Goal: Task Accomplishment & Management: Use online tool/utility

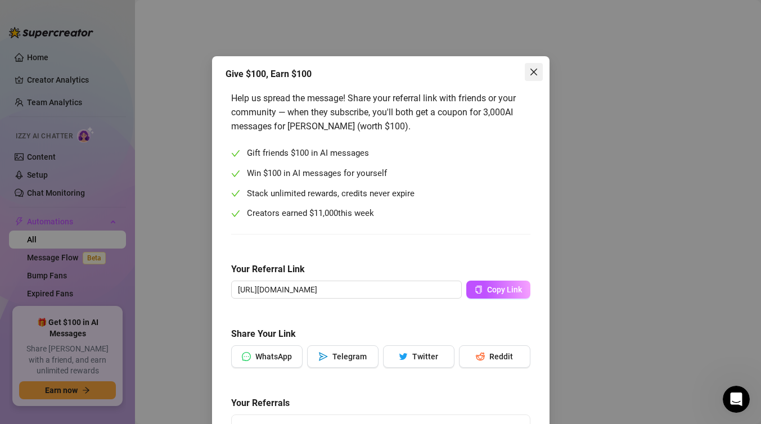
click at [528, 73] on span "Close" at bounding box center [534, 71] width 18 height 9
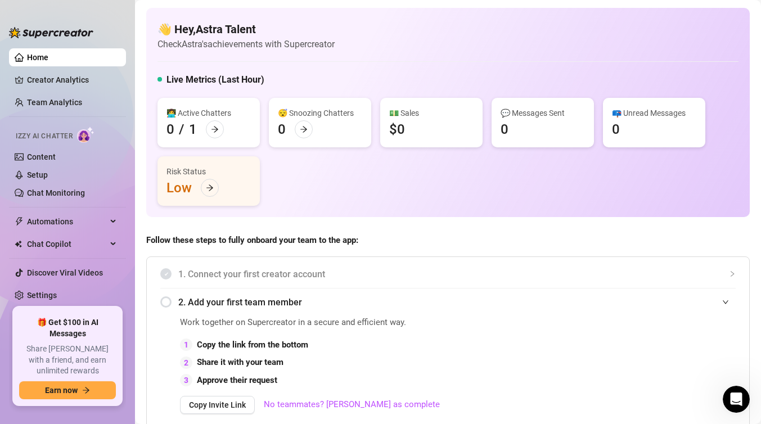
click at [402, 122] on div "$0" at bounding box center [397, 129] width 16 height 18
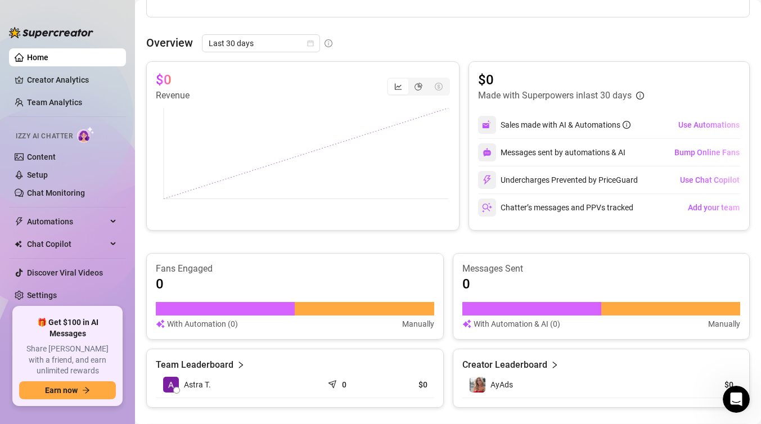
scroll to position [679, 0]
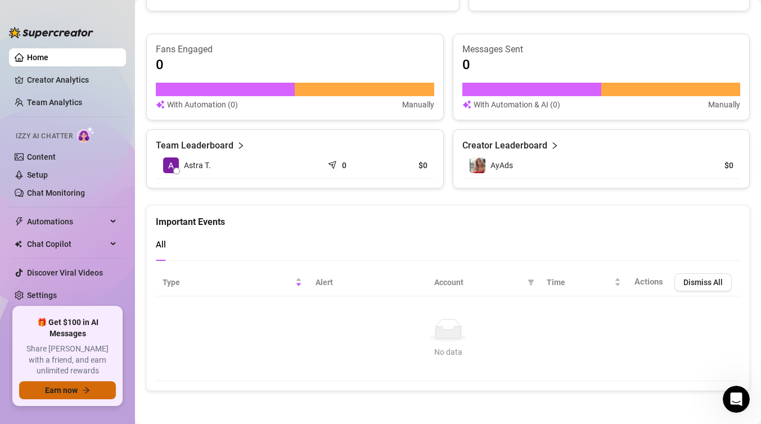
click at [80, 390] on button "Earn now" at bounding box center [67, 390] width 97 height 18
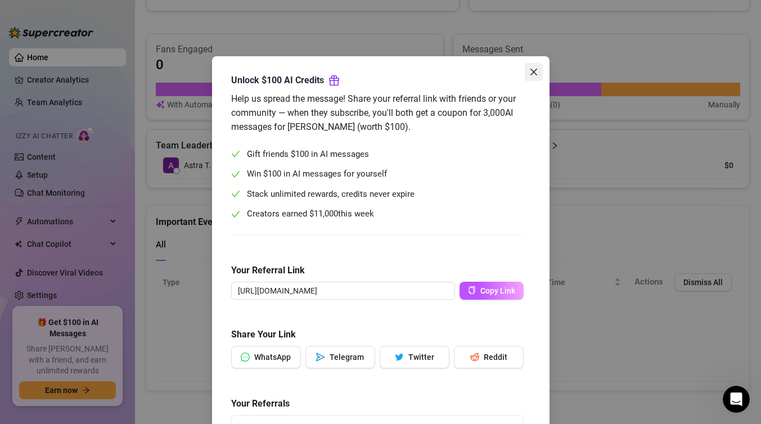
click at [537, 77] on button "Close" at bounding box center [534, 72] width 18 height 18
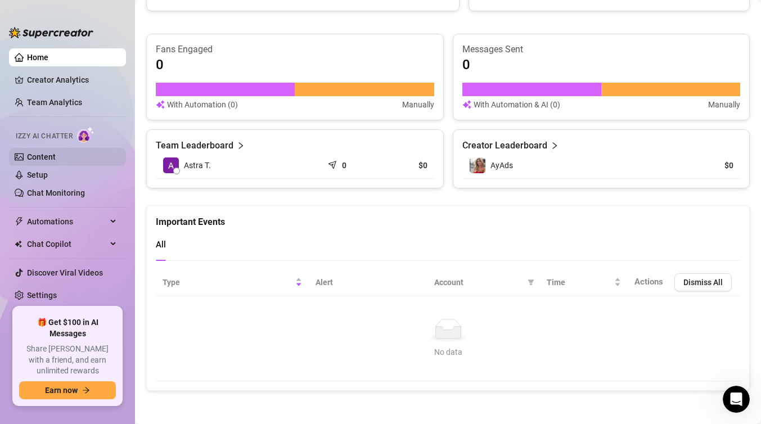
click at [47, 159] on link "Content" at bounding box center [41, 156] width 29 height 9
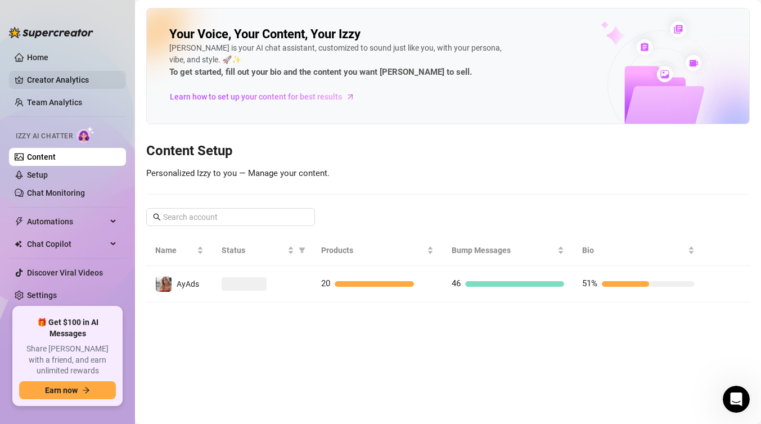
click at [71, 75] on link "Creator Analytics" at bounding box center [72, 80] width 90 height 18
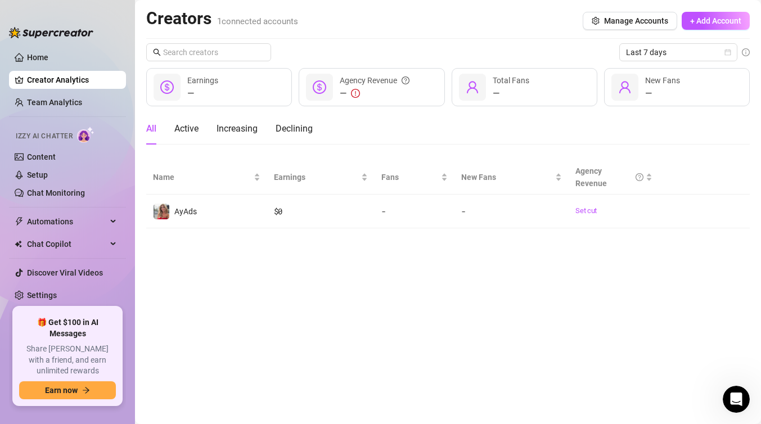
click at [62, 117] on ul "Home Creator Analytics Team Analytics Izzy AI Chatter Content Setup Chat Monito…" at bounding box center [67, 173] width 117 height 259
click at [66, 100] on link "Team Analytics" at bounding box center [54, 102] width 55 height 9
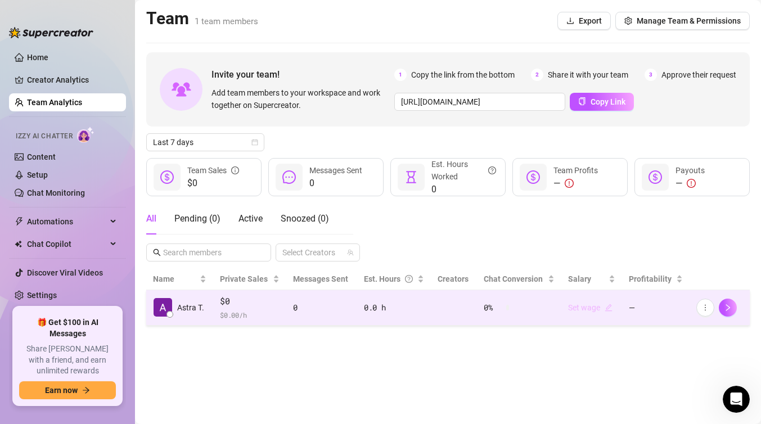
click at [603, 304] on link "Set wage" at bounding box center [590, 307] width 44 height 9
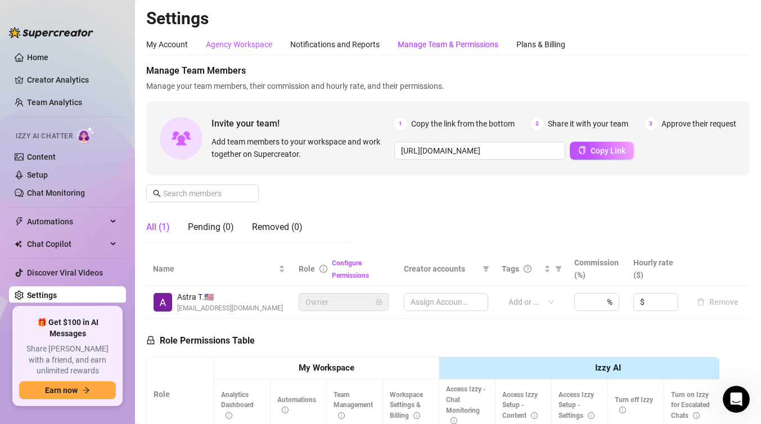
click at [250, 47] on div "Agency Workspace" at bounding box center [239, 44] width 66 height 12
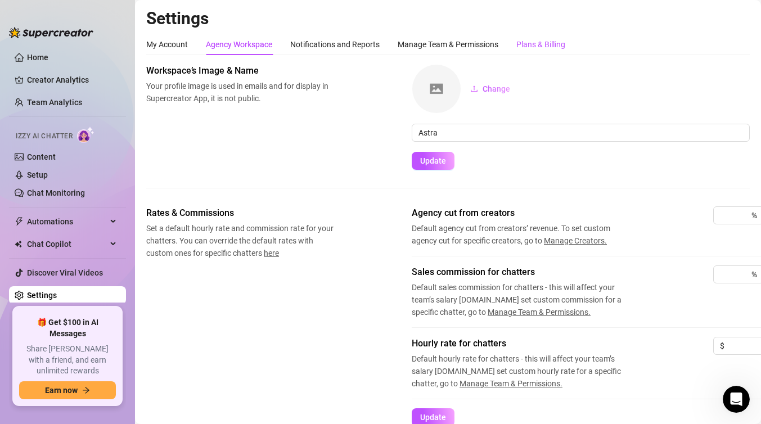
click at [532, 49] on div "Plans & Billing" at bounding box center [540, 44] width 49 height 12
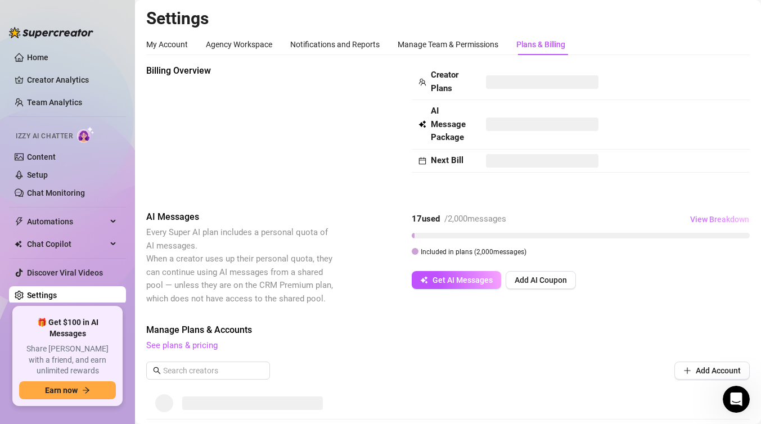
click at [715, 216] on span "View Breakdown" at bounding box center [719, 219] width 59 height 9
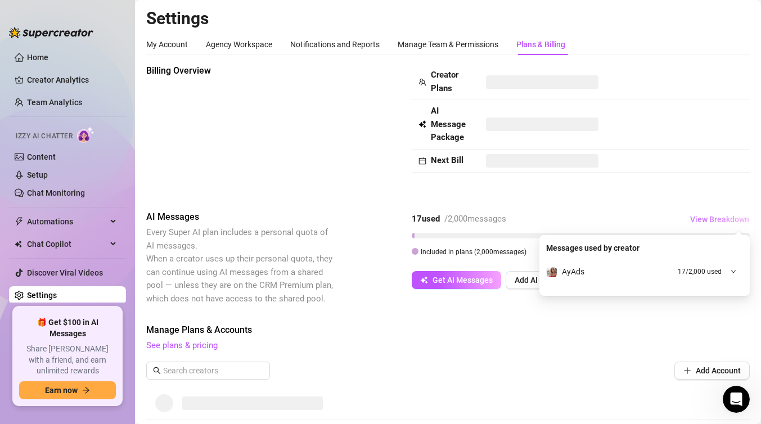
click at [713, 216] on span "View Breakdown" at bounding box center [719, 219] width 59 height 9
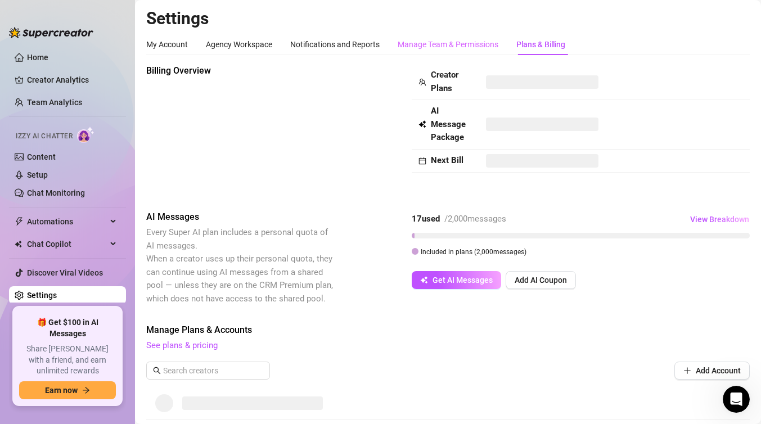
click at [459, 34] on div "Manage Team & Permissions" at bounding box center [447, 44] width 101 height 21
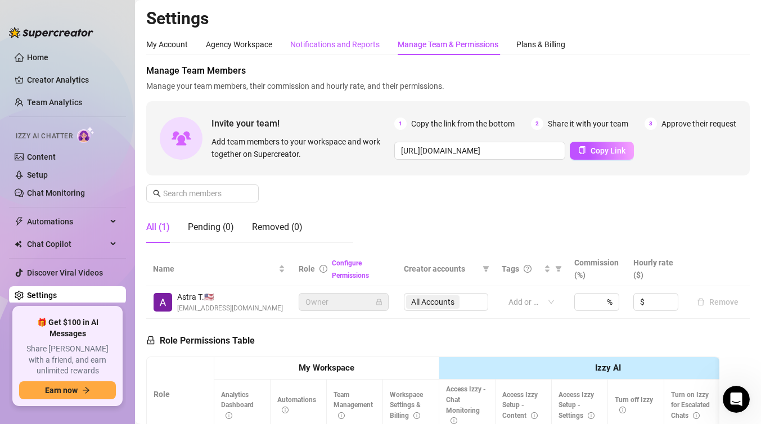
click at [373, 47] on div "Notifications and Reports" at bounding box center [334, 44] width 89 height 12
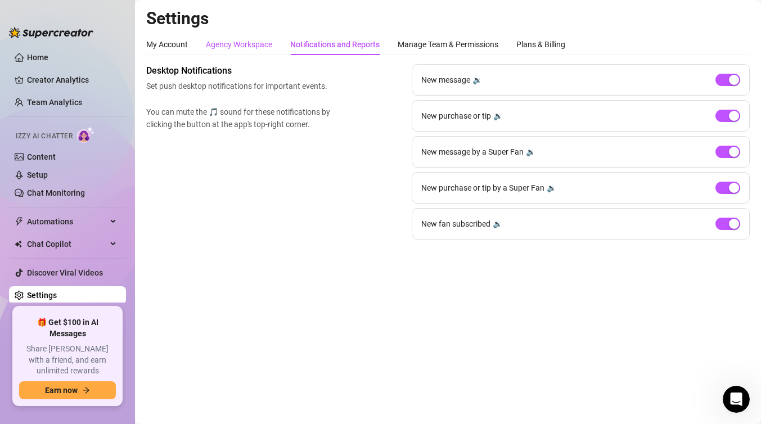
click at [264, 38] on div "Agency Workspace" at bounding box center [239, 44] width 66 height 12
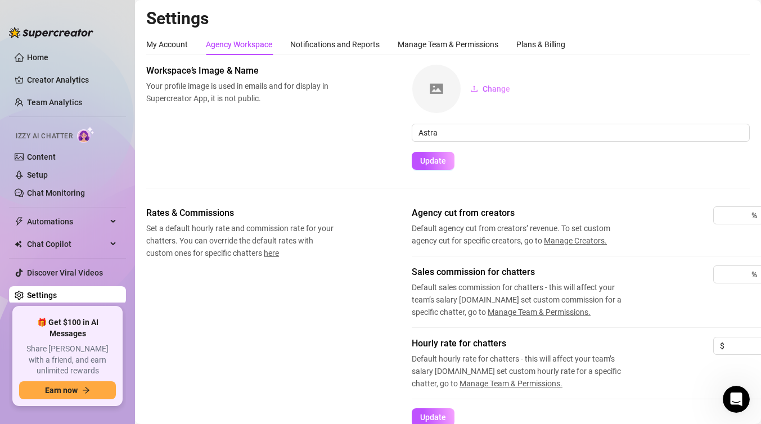
click at [192, 37] on div "My Account Agency Workspace Notifications and Reports Manage Team & Permissions…" at bounding box center [355, 44] width 419 height 21
click at [180, 42] on div "My Account" at bounding box center [167, 44] width 42 height 12
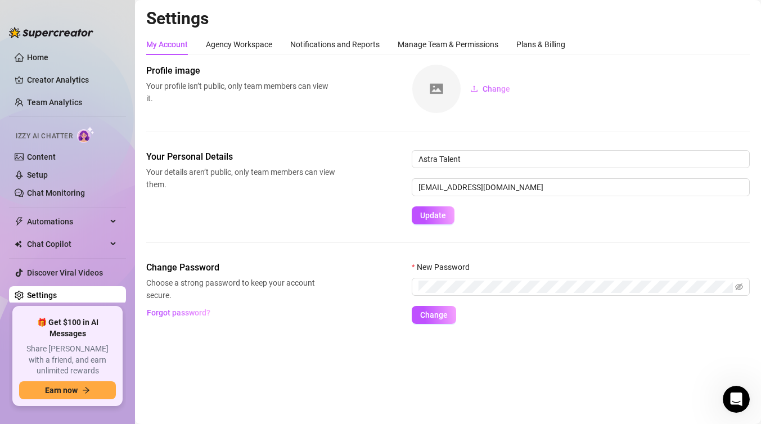
click at [442, 56] on div "My Account Agency Workspace Notifications and Reports Manage Team & Permissions…" at bounding box center [447, 179] width 603 height 290
click at [452, 46] on div "Manage Team & Permissions" at bounding box center [447, 44] width 101 height 12
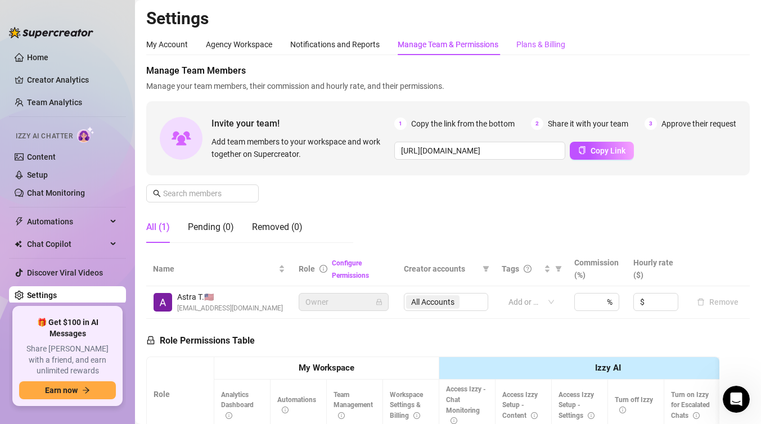
click at [550, 46] on div "Plans & Billing" at bounding box center [540, 44] width 49 height 12
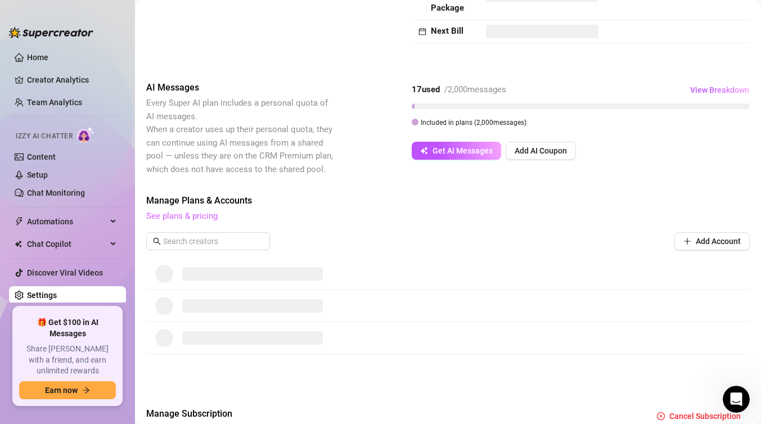
scroll to position [200, 0]
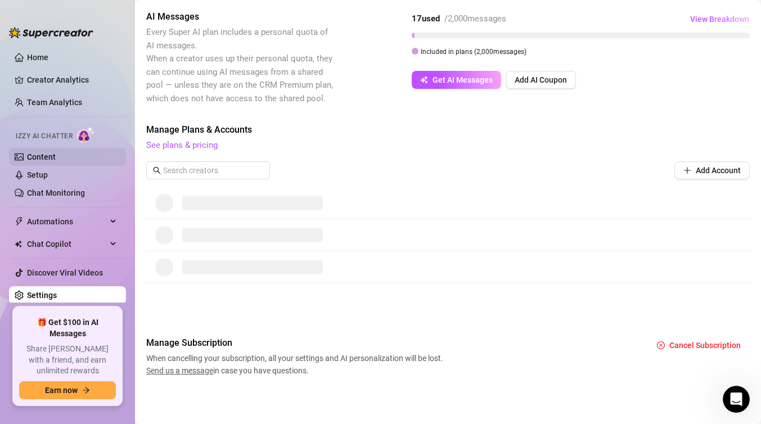
click at [51, 152] on link "Content" at bounding box center [41, 156] width 29 height 9
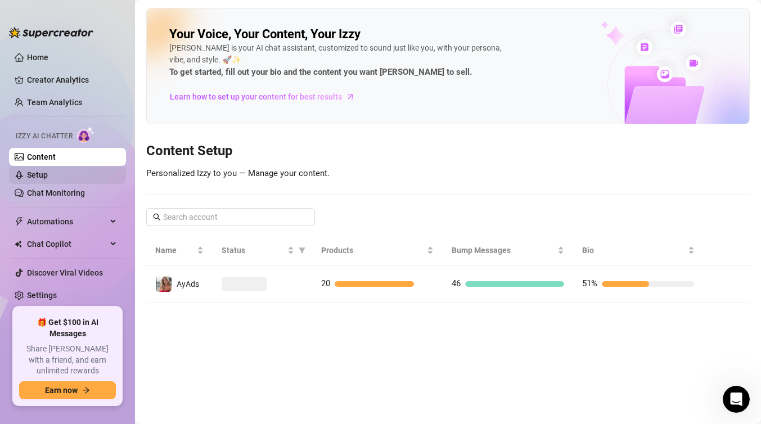
click at [48, 177] on link "Setup" at bounding box center [37, 174] width 21 height 9
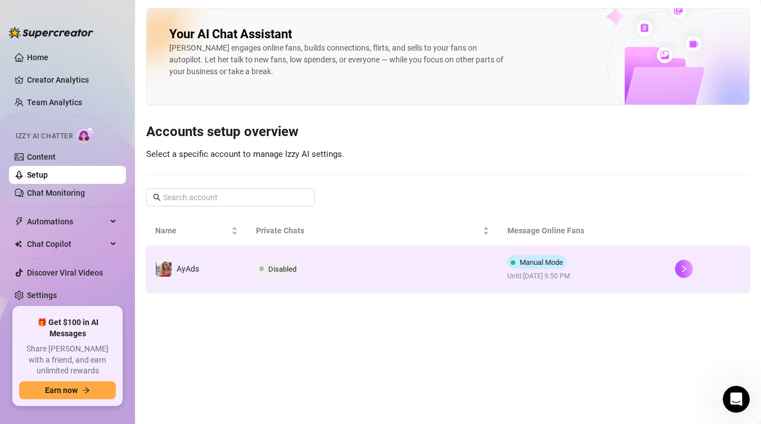
click at [639, 263] on td "Manual Mode Until: [DATE] 9:50 PM" at bounding box center [582, 268] width 168 height 45
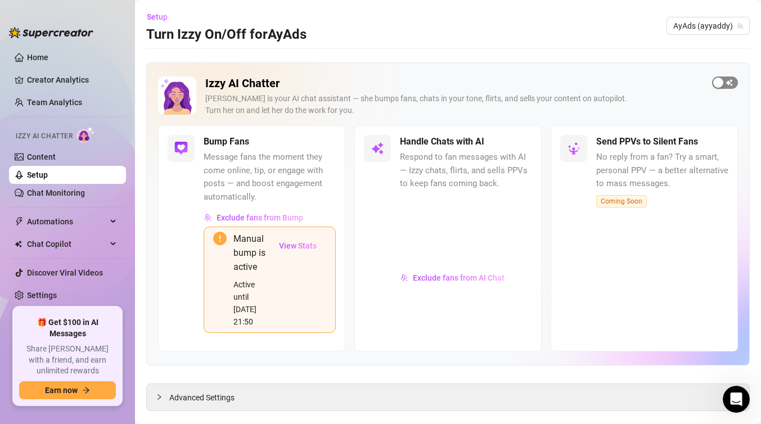
click at [720, 81] on div "button" at bounding box center [718, 83] width 10 height 10
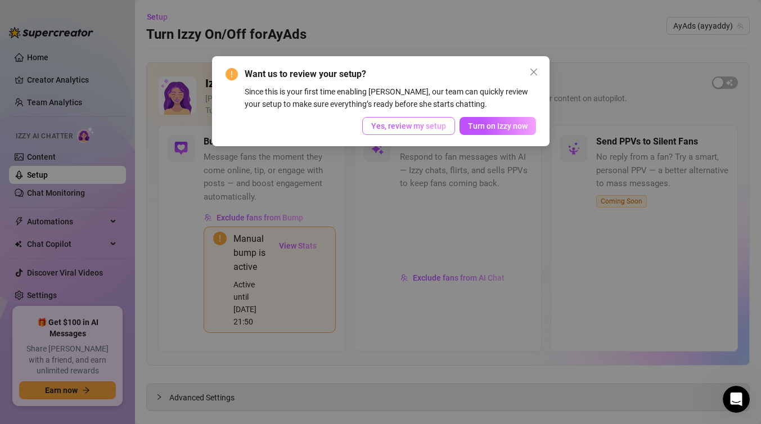
click at [436, 120] on button "Yes, review my setup" at bounding box center [408, 126] width 93 height 18
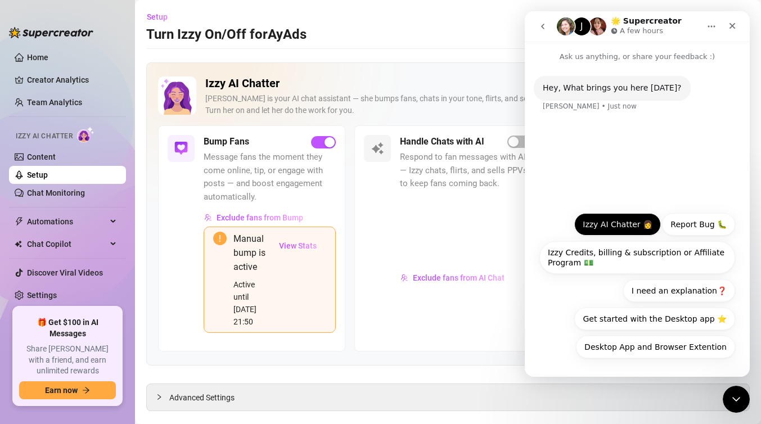
click at [622, 225] on button "Izzy AI Chatter 👩" at bounding box center [617, 224] width 87 height 22
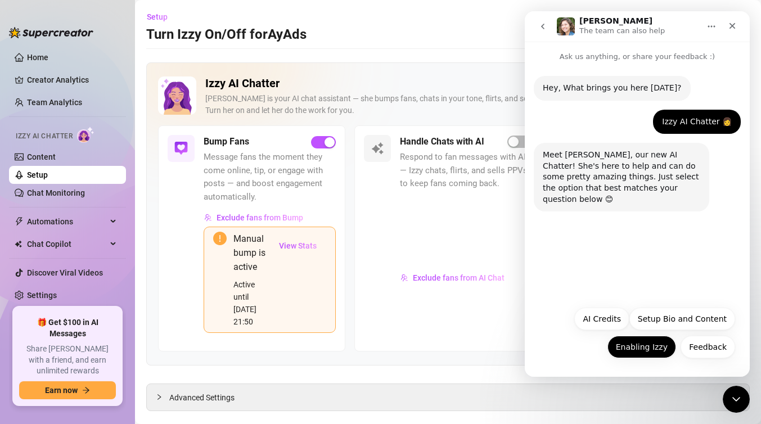
click at [655, 351] on button "Enabling Izzy" at bounding box center [641, 347] width 69 height 22
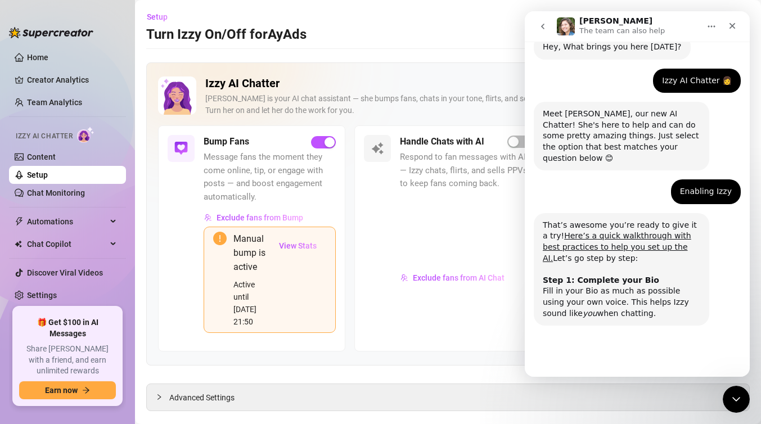
scroll to position [42, 0]
click at [633, 347] on button "Done!" at bounding box center [626, 357] width 40 height 22
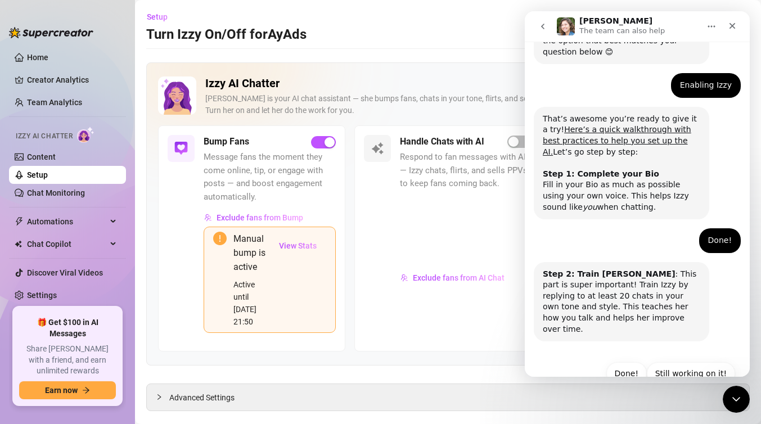
scroll to position [153, 0]
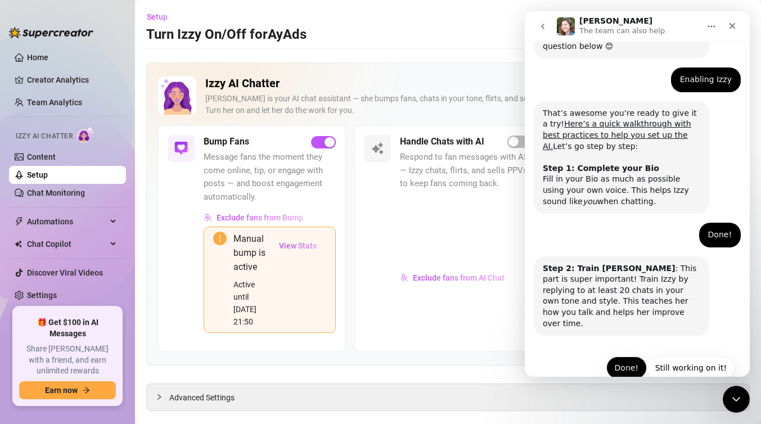
click at [622, 356] on button "Done!" at bounding box center [626, 367] width 40 height 22
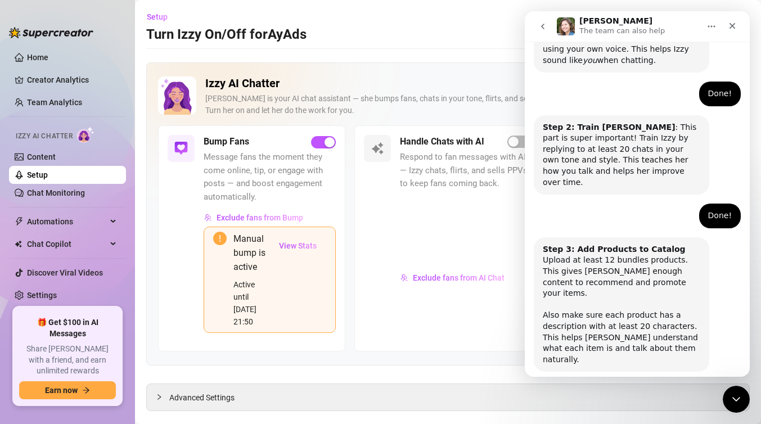
scroll to position [308, 0]
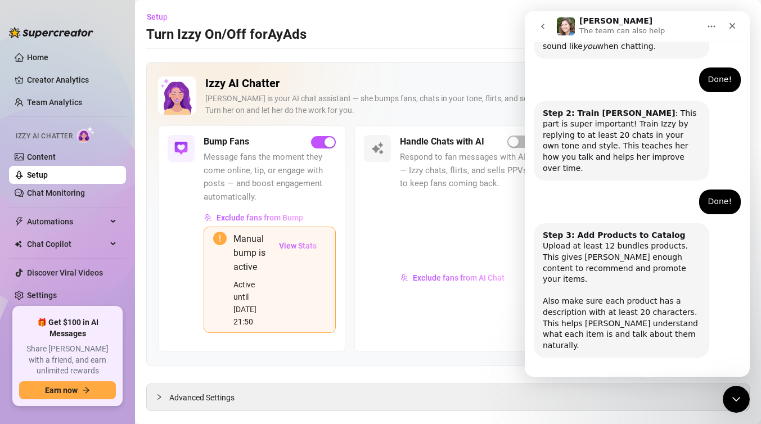
click at [632, 378] on button "Done!" at bounding box center [626, 389] width 40 height 22
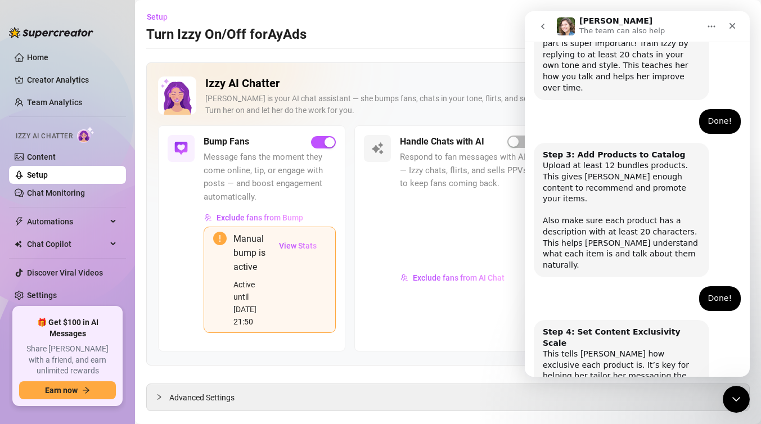
scroll to position [419, 0]
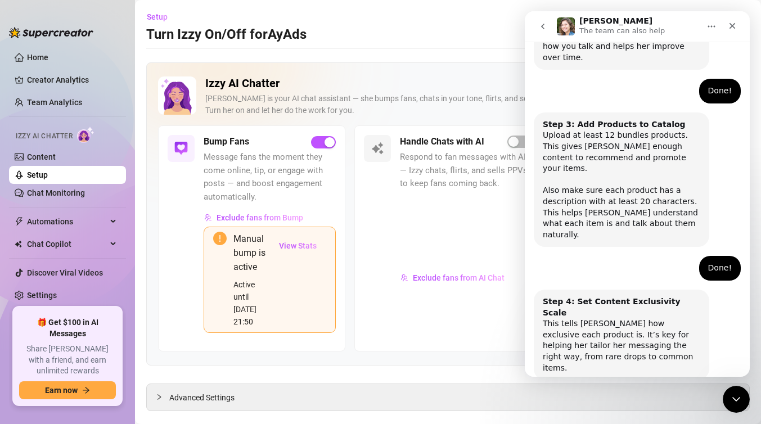
click at [631, 401] on button "Done!" at bounding box center [626, 412] width 40 height 22
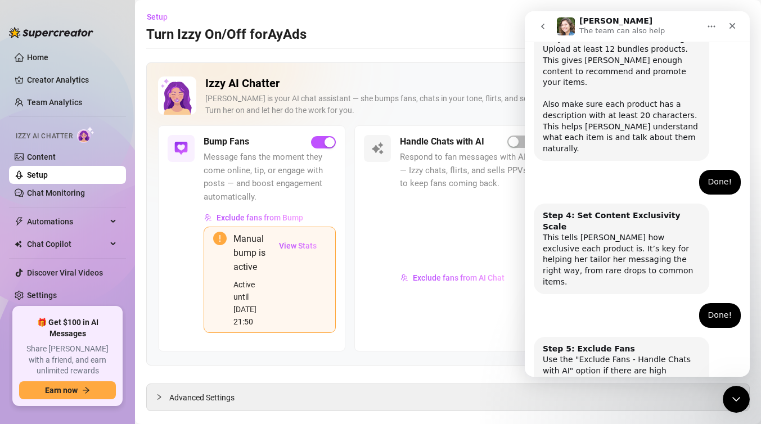
scroll to position [519, 0]
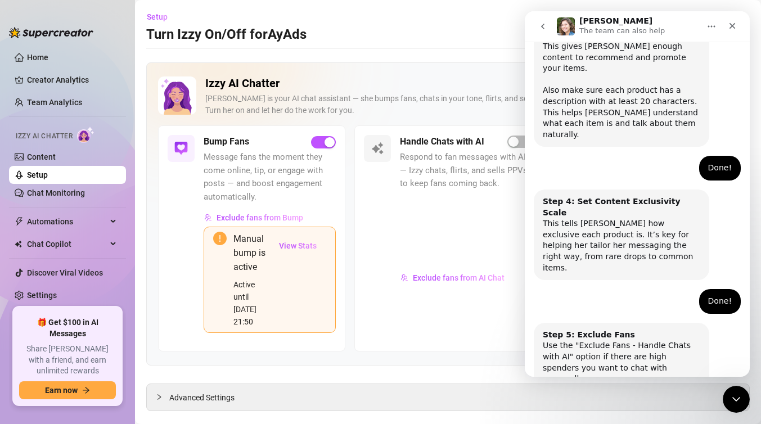
click at [631, 412] on button "Done!" at bounding box center [626, 423] width 40 height 22
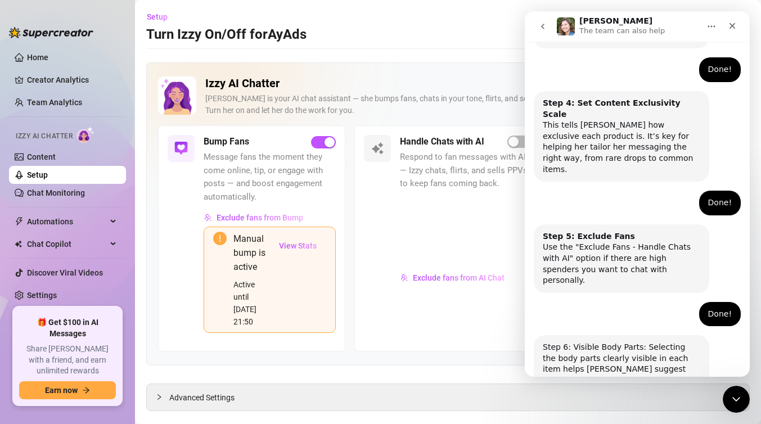
scroll to position [619, 0]
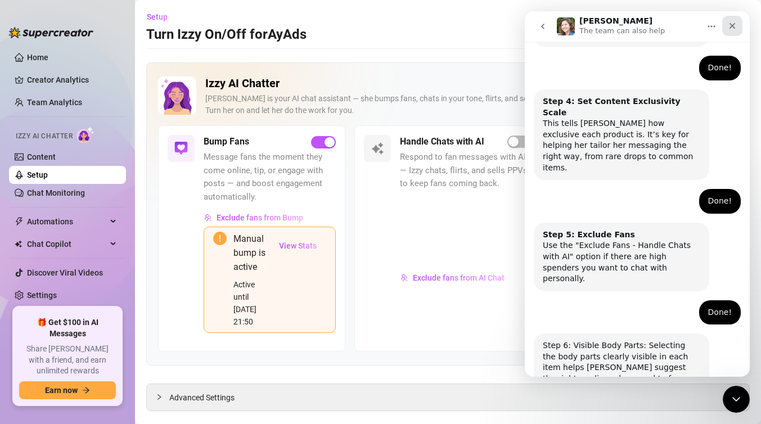
click at [738, 31] on div "Close" at bounding box center [732, 26] width 20 height 20
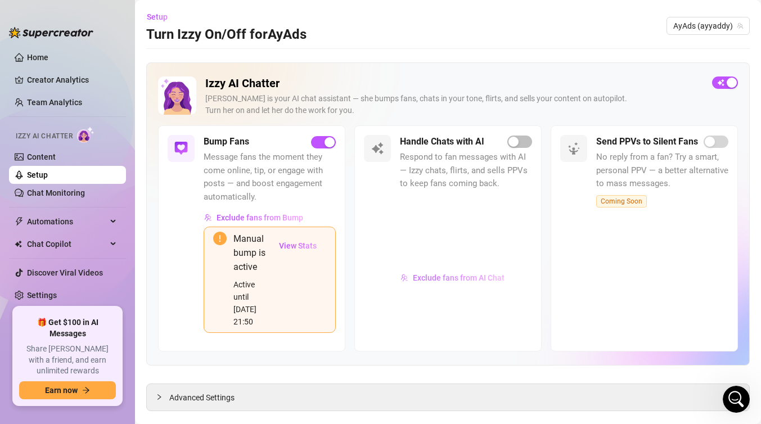
click at [460, 274] on span "Exclude fans from AI Chat" at bounding box center [459, 277] width 92 height 9
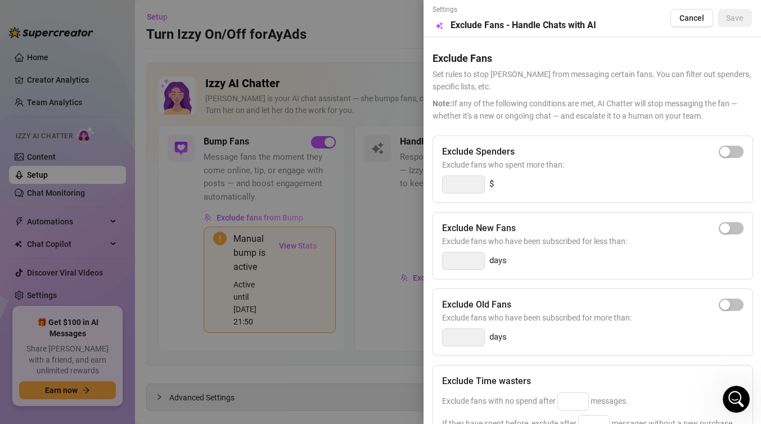
click at [713, 151] on div "Exclude Spenders" at bounding box center [592, 151] width 301 height 13
click at [725, 151] on div "button" at bounding box center [725, 152] width 10 height 10
click at [477, 185] on input "300" at bounding box center [463, 184] width 42 height 17
drag, startPoint x: 476, startPoint y: 185, endPoint x: 435, endPoint y: 184, distance: 41.0
click at [435, 185] on div "Exclude Spenders Exclude fans who spent more than: 300 $" at bounding box center [592, 168] width 320 height 67
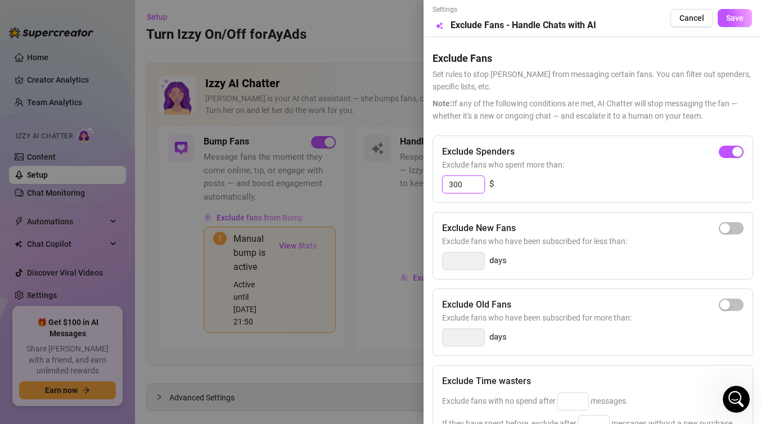
click at [470, 186] on input "300" at bounding box center [463, 184] width 42 height 17
type input "3"
click at [730, 148] on button "button" at bounding box center [730, 152] width 25 height 12
click at [453, 183] on input "300" at bounding box center [463, 184] width 42 height 17
click at [549, 213] on div "Exclude New Fans Exclude fans who have been subscribed for less than: days" at bounding box center [592, 245] width 320 height 67
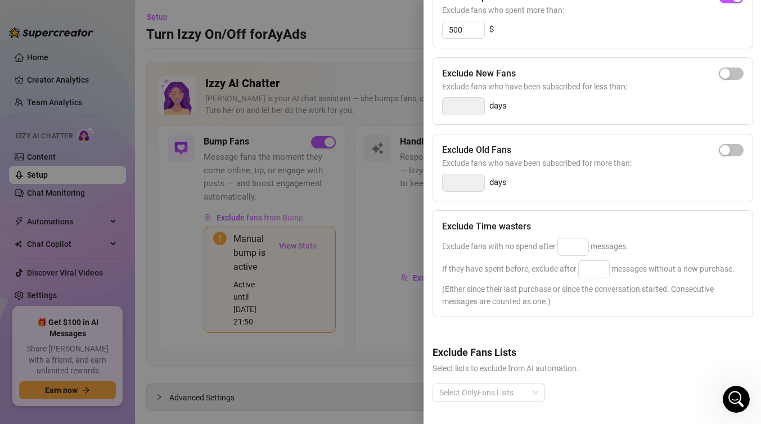
scroll to position [149, 0]
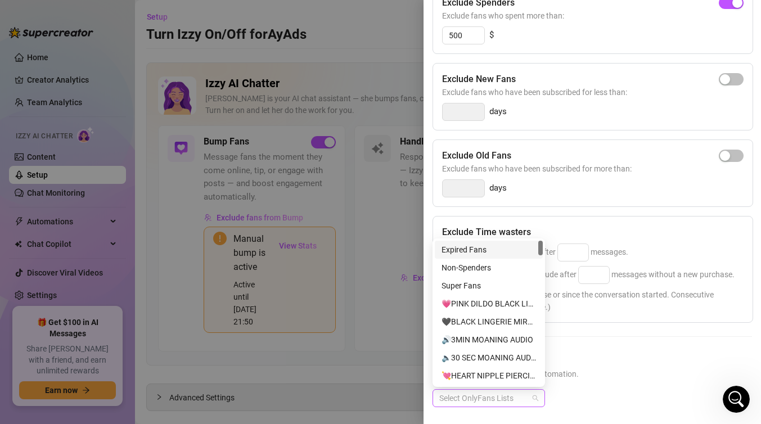
click at [513, 403] on div at bounding box center [483, 398] width 96 height 16
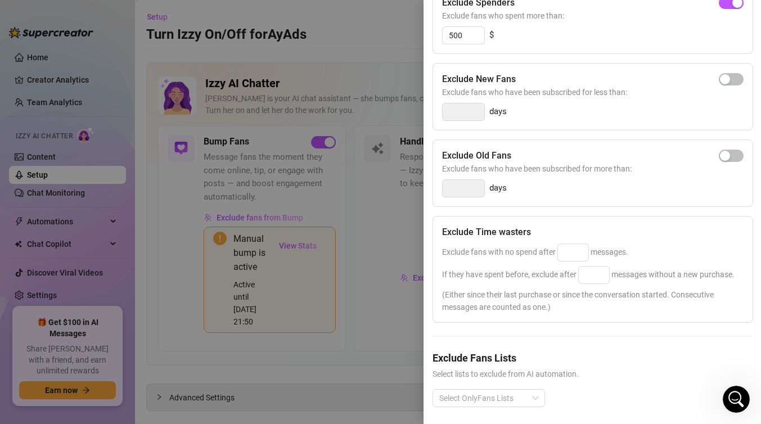
click at [611, 376] on span "Select lists to exclude from AI automation." at bounding box center [591, 374] width 319 height 12
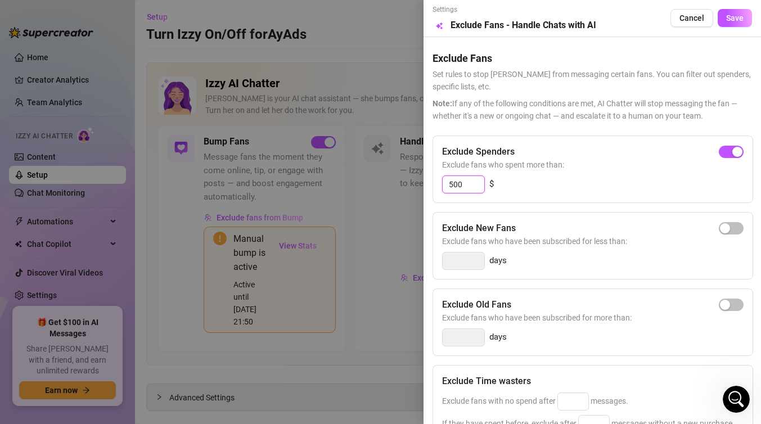
click at [449, 183] on input "500" at bounding box center [463, 184] width 42 height 17
type input "1500"
click at [739, 15] on span "Save" at bounding box center [734, 17] width 17 height 9
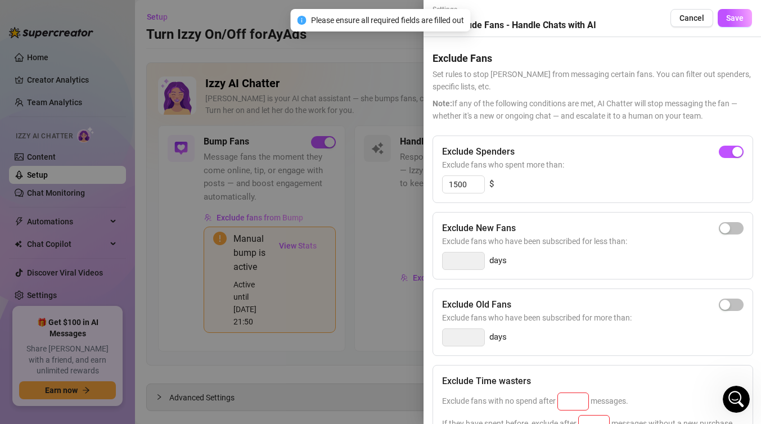
scroll to position [155, 0]
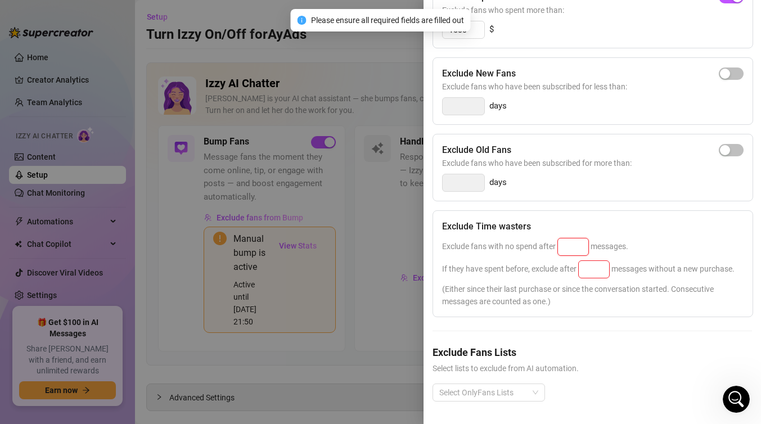
click at [581, 245] on input at bounding box center [573, 246] width 30 height 17
type input "25"
click at [594, 275] on input at bounding box center [594, 269] width 30 height 17
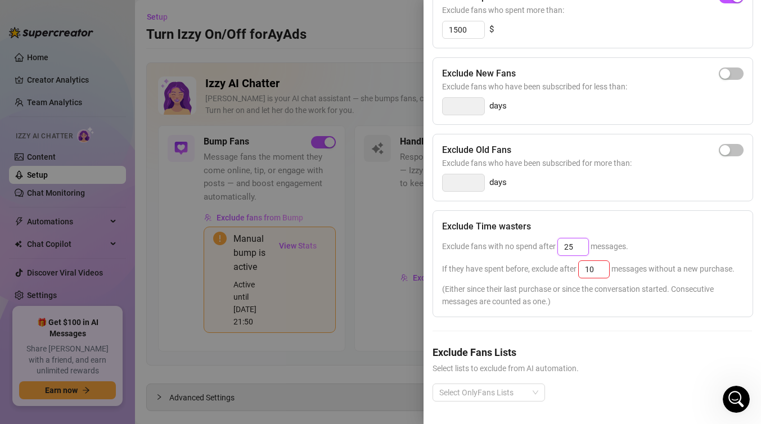
type input "25"
click at [568, 243] on input "25" at bounding box center [573, 246] width 30 height 17
click at [590, 272] on input "25" at bounding box center [594, 269] width 30 height 17
click at [577, 252] on input "25" at bounding box center [573, 246] width 30 height 17
type input "2"
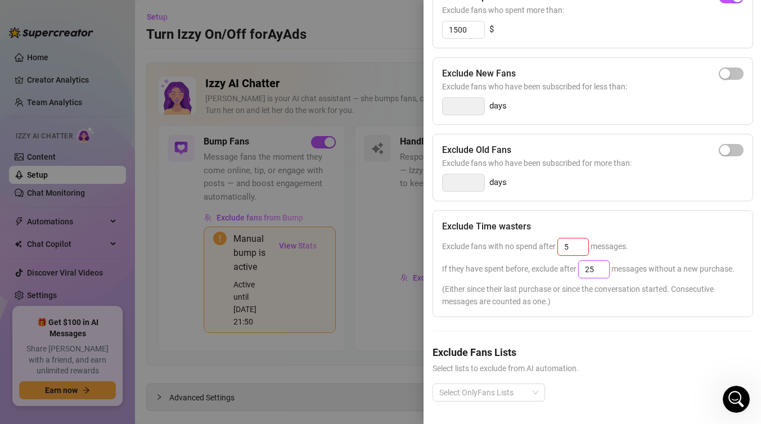
type input "25"
click at [594, 268] on input "25" at bounding box center [594, 269] width 30 height 17
click at [654, 337] on div "Exclude Spenders Exclude fans who spent more than: 1500 $ Exclude New Fans Excl…" at bounding box center [591, 200] width 319 height 439
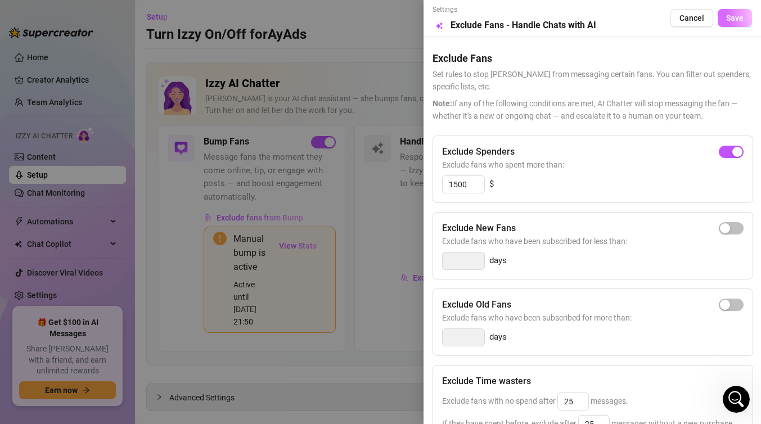
click at [733, 23] on button "Save" at bounding box center [734, 18] width 34 height 18
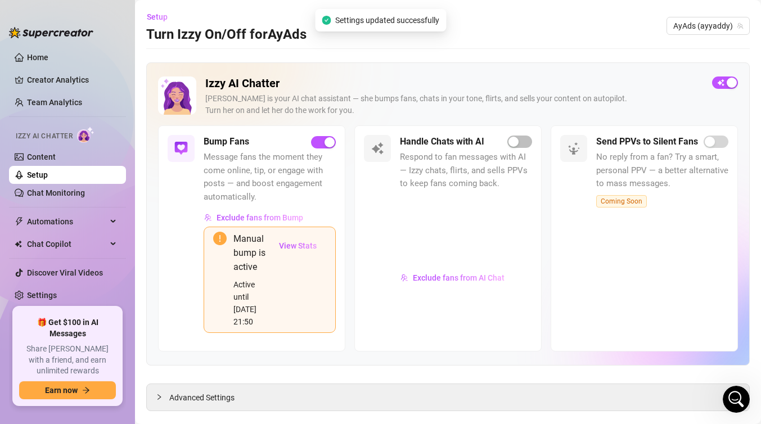
scroll to position [8, 0]
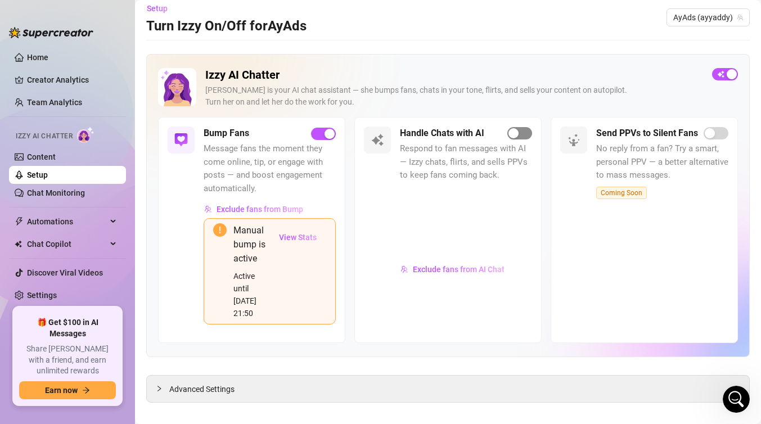
click at [519, 133] on button "button" at bounding box center [519, 133] width 25 height 12
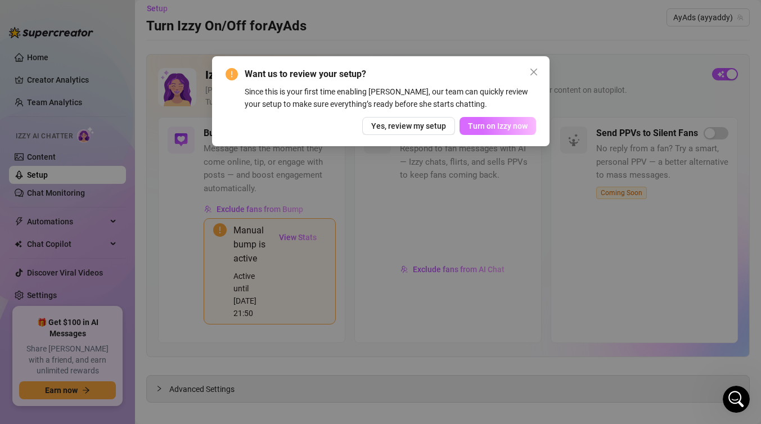
click at [509, 130] on span "Turn on Izzy now" at bounding box center [498, 125] width 60 height 9
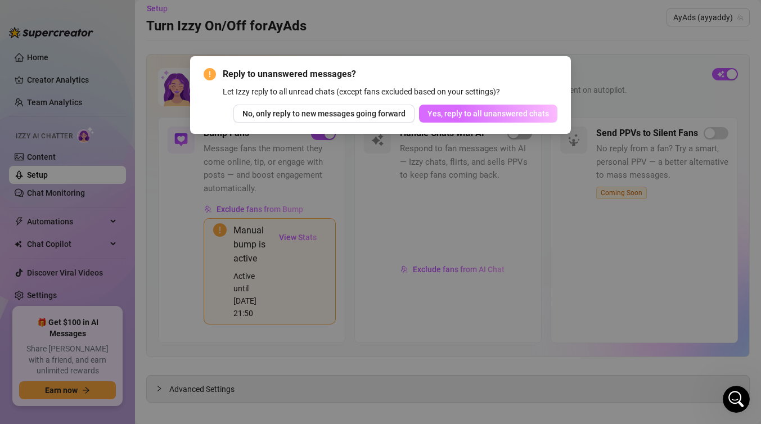
click at [480, 112] on span "Yes, reply to all unanswered chats" at bounding box center [487, 113] width 121 height 9
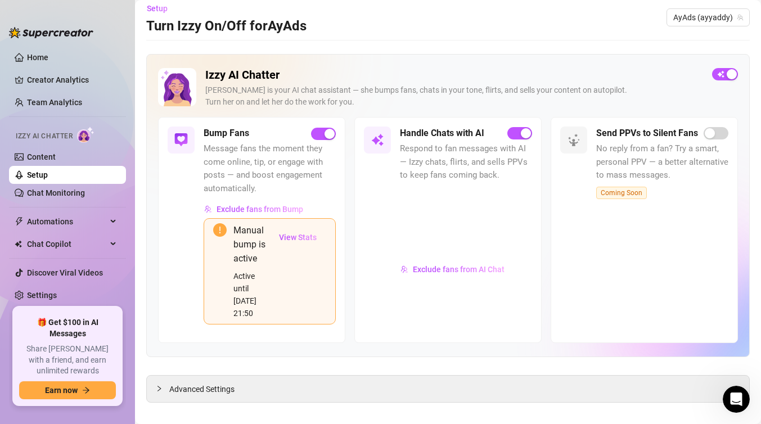
click at [28, 141] on span "Izzy AI Chatter" at bounding box center [44, 136] width 57 height 11
